Goal: Navigation & Orientation: Find specific page/section

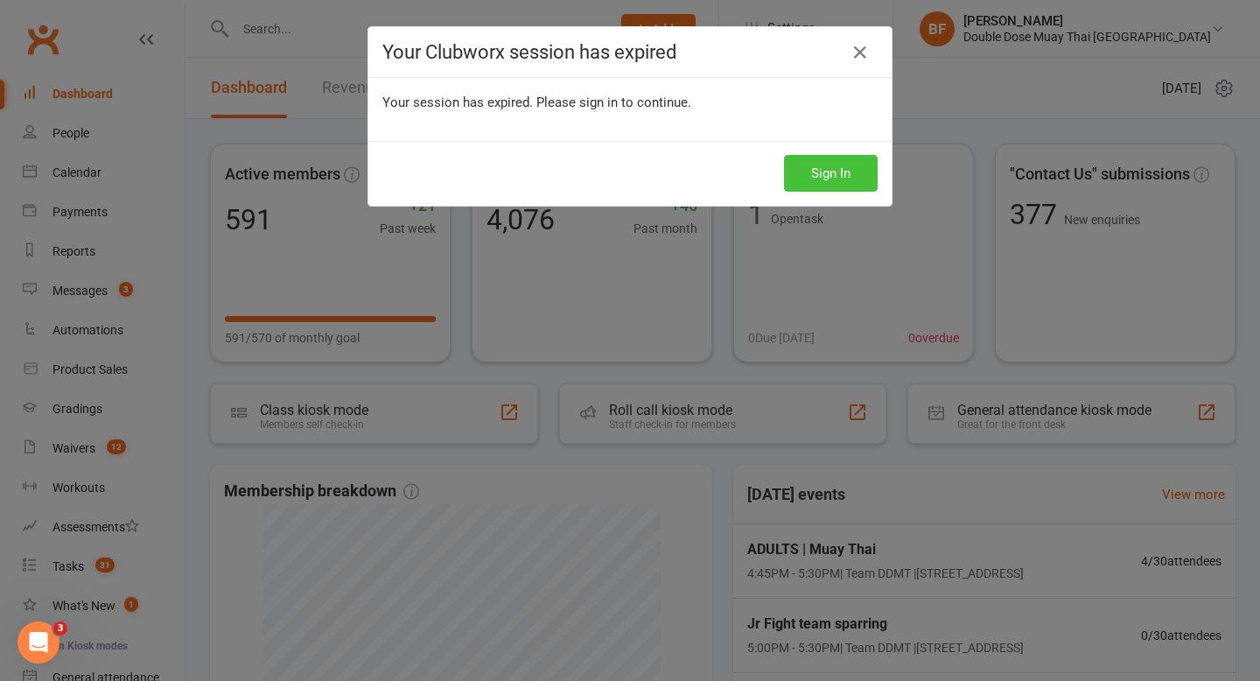
click at [842, 171] on button "Sign In" at bounding box center [831, 173] width 94 height 37
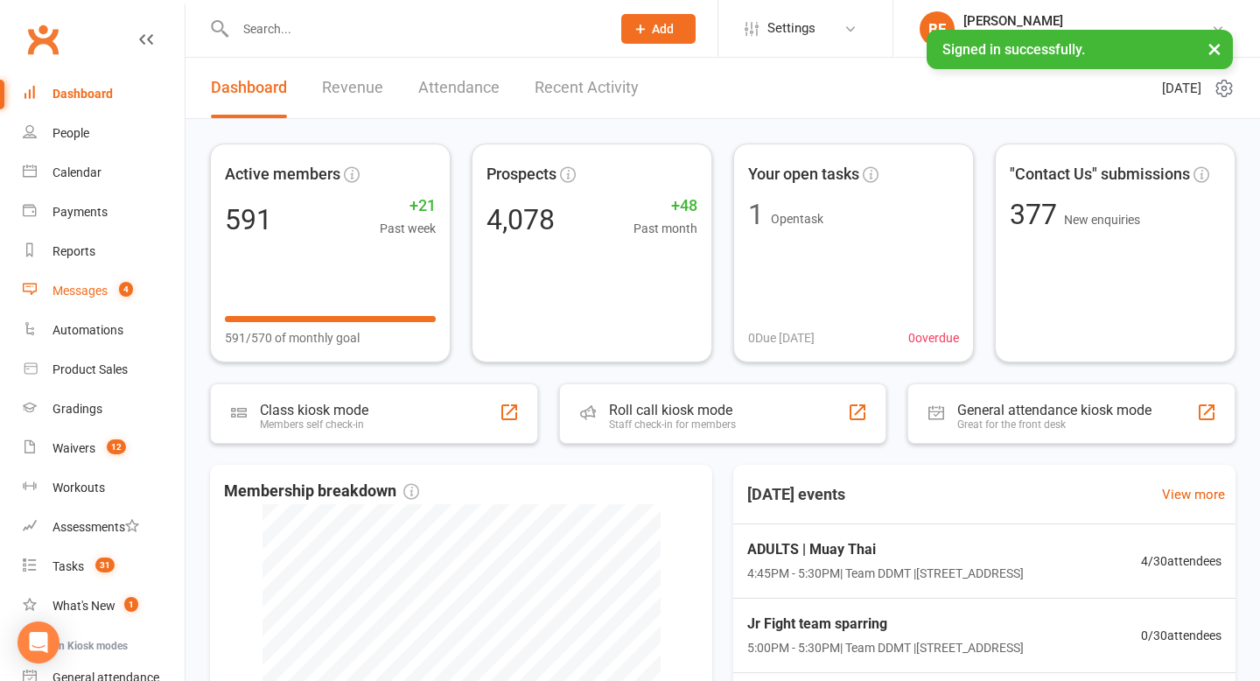
click at [138, 276] on link "Messages 4" at bounding box center [104, 290] width 162 height 39
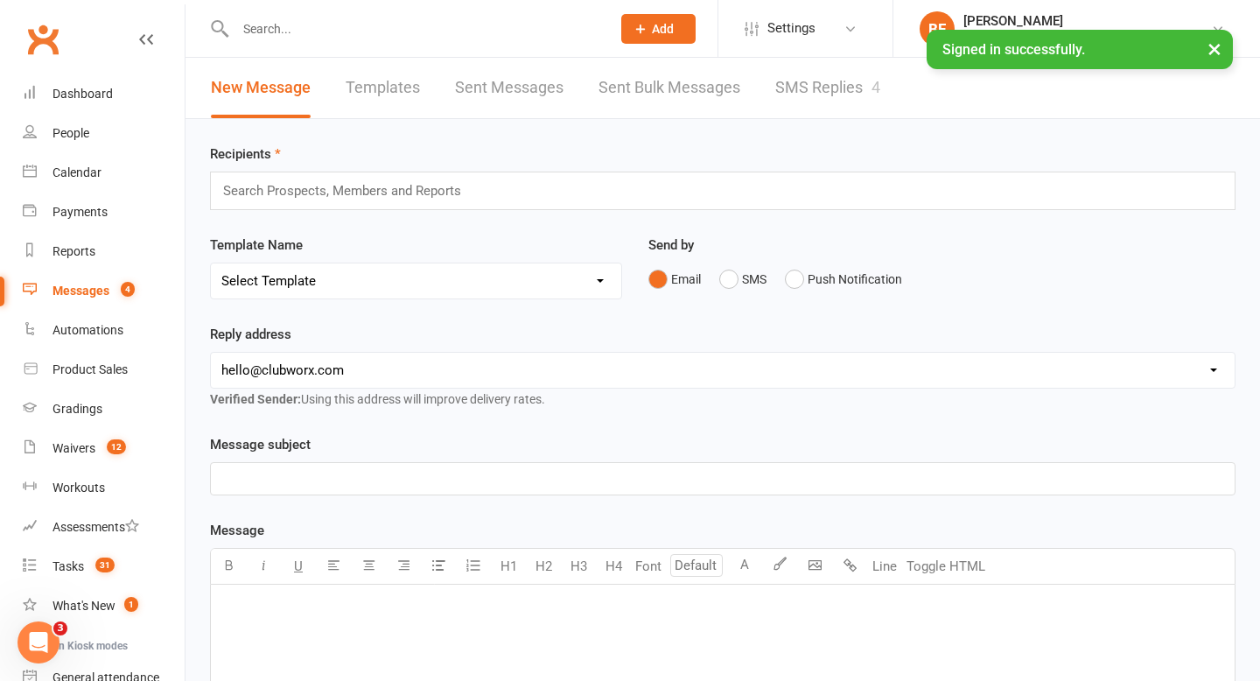
click at [849, 87] on link "SMS Replies 4" at bounding box center [827, 88] width 105 height 60
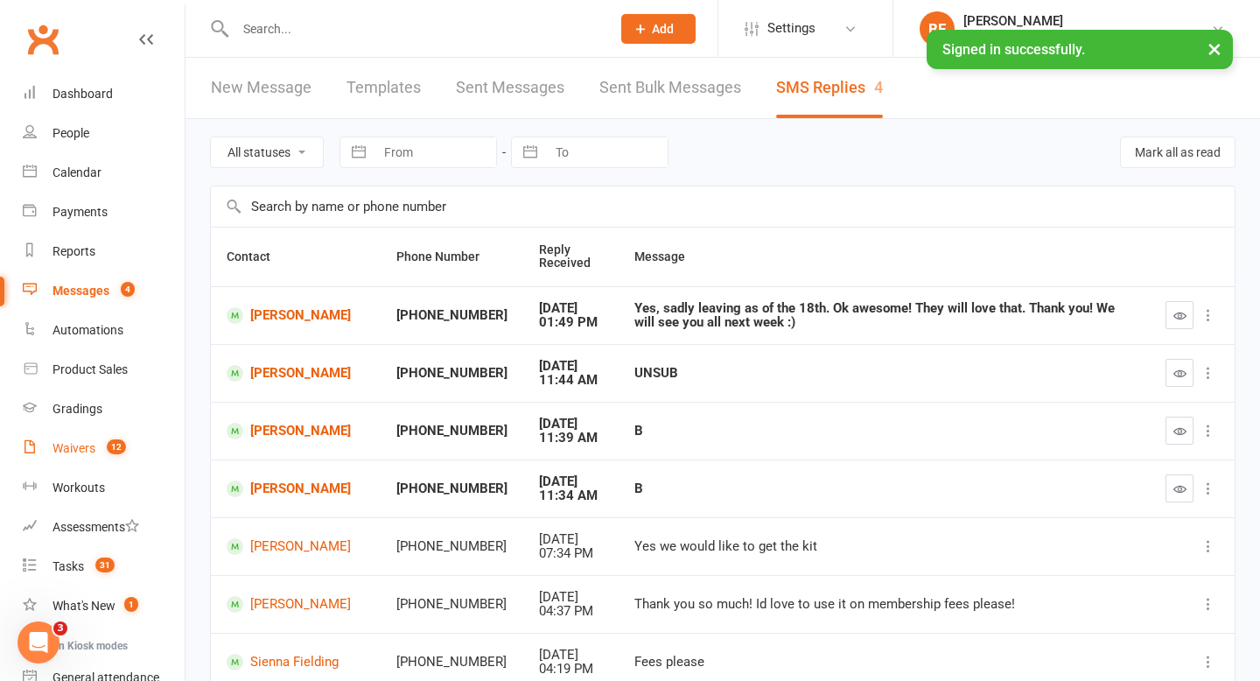
click at [72, 460] on link "Waivers 12" at bounding box center [104, 448] width 162 height 39
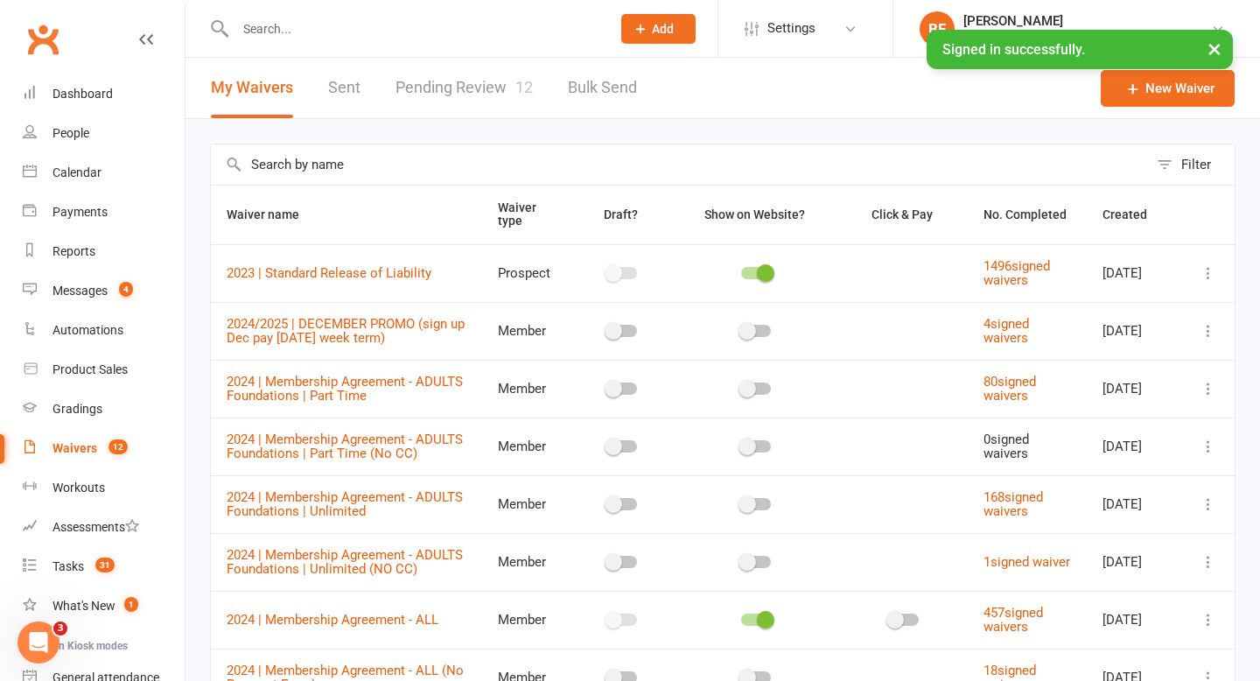
click at [479, 85] on link "Pending Review 12" at bounding box center [463, 88] width 137 height 60
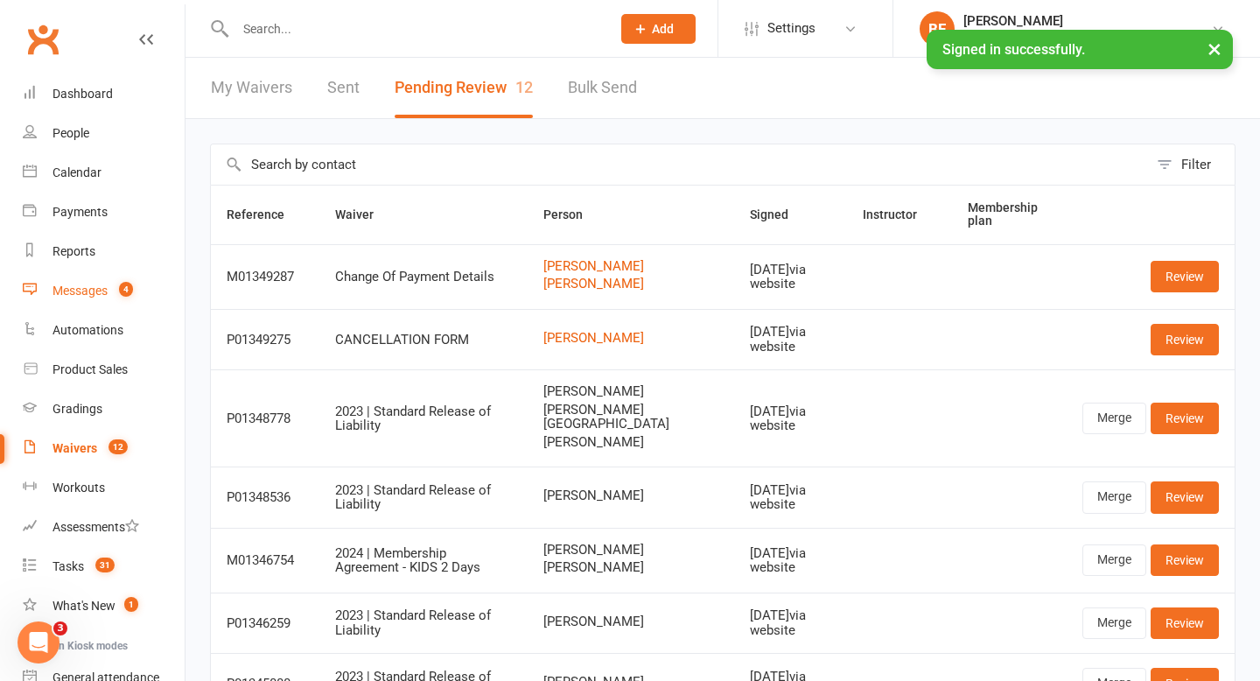
click at [122, 277] on link "Messages 4" at bounding box center [104, 290] width 162 height 39
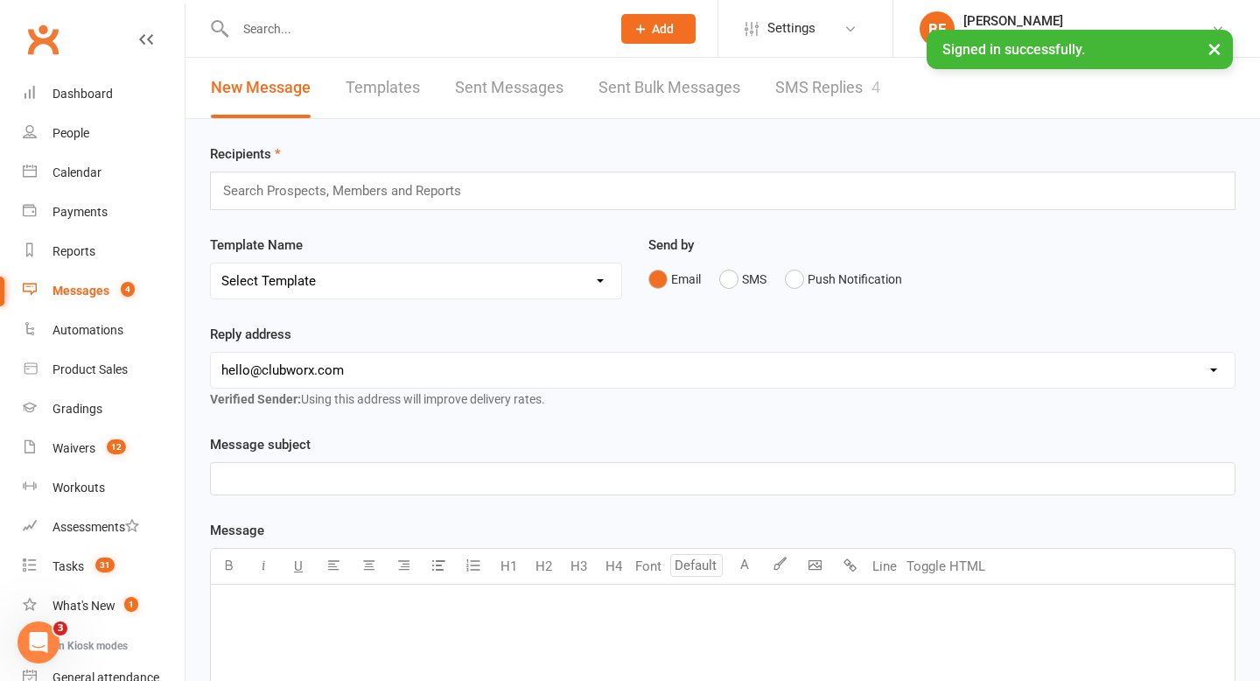
click at [832, 106] on link "SMS Replies 4" at bounding box center [827, 88] width 105 height 60
